Goal: Task Accomplishment & Management: Use online tool/utility

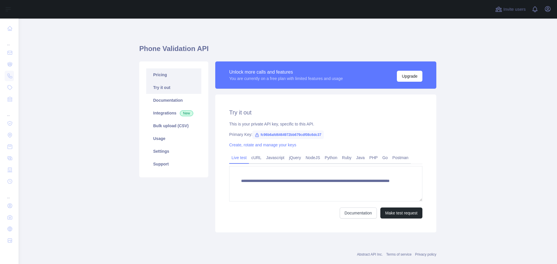
click at [169, 79] on link "Pricing" at bounding box center [173, 74] width 55 height 13
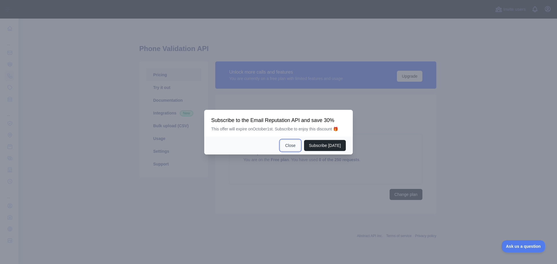
click at [291, 146] on button "Close" at bounding box center [290, 145] width 20 height 11
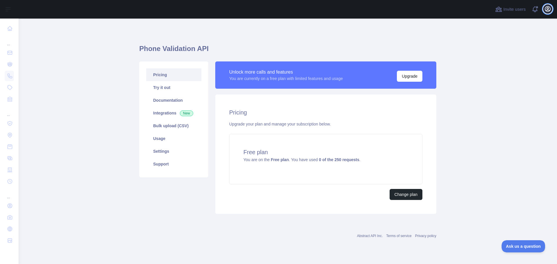
click at [546, 10] on icon "button" at bounding box center [547, 9] width 7 height 7
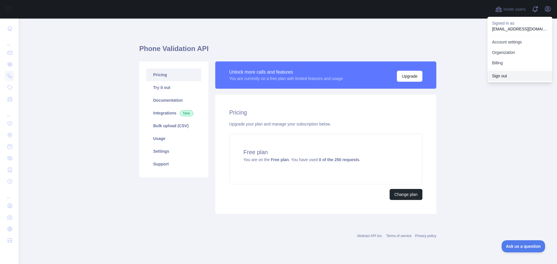
click at [506, 78] on button "Sign out" at bounding box center [519, 76] width 65 height 10
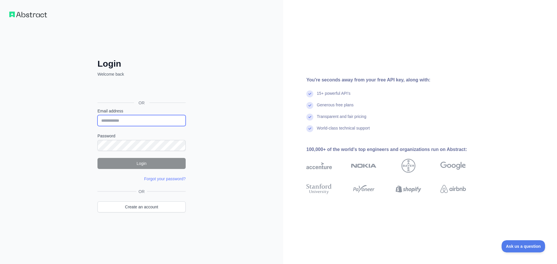
click at [143, 123] on input "Email address" at bounding box center [141, 120] width 88 height 11
click at [131, 123] on input "Email address" at bounding box center [141, 120] width 88 height 11
click at [121, 119] on input "Email address" at bounding box center [141, 120] width 88 height 11
click at [0, 264] on nordpass-autofill-portal at bounding box center [0, 264] width 0 height 0
type input "**********"
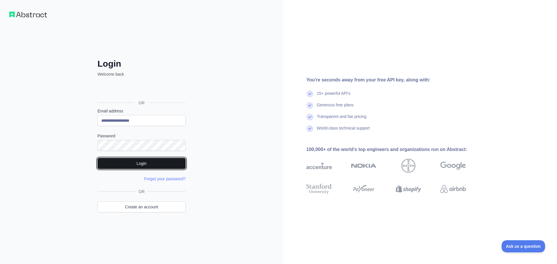
click at [155, 162] on button "Login" at bounding box center [141, 163] width 88 height 11
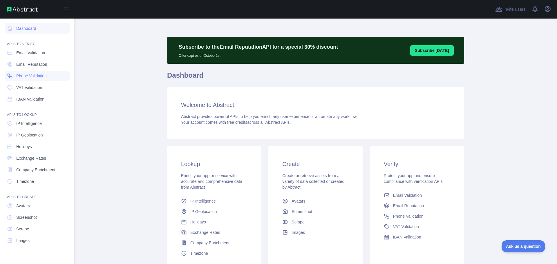
click at [31, 78] on span "Phone Validation" at bounding box center [31, 76] width 30 height 6
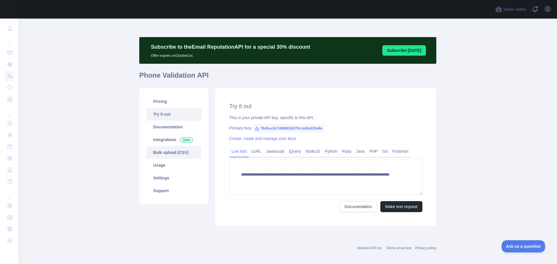
click at [176, 152] on link "Bulk upload (CSV)" at bounding box center [173, 152] width 55 height 13
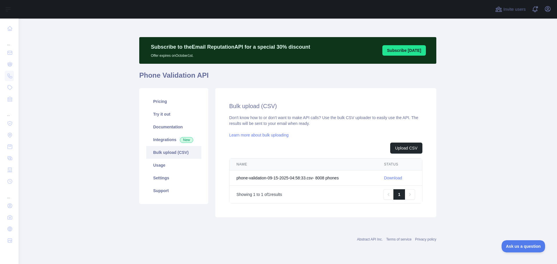
click at [395, 179] on link "Download" at bounding box center [393, 178] width 18 height 5
